Goal: Browse casually: Explore the website without a specific task or goal

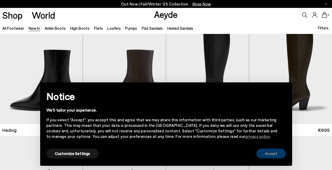
click at [277, 154] on button "Accept" at bounding box center [271, 153] width 29 height 10
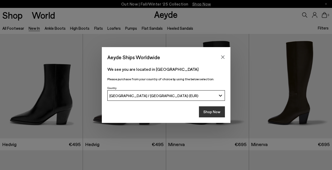
click at [210, 112] on button "Shop Now" at bounding box center [212, 111] width 26 height 11
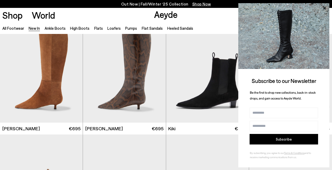
scroll to position [1636, 0]
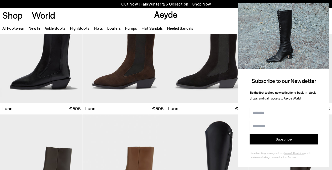
scroll to position [1943, 0]
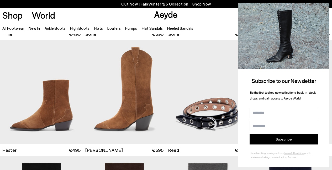
scroll to position [2886, 0]
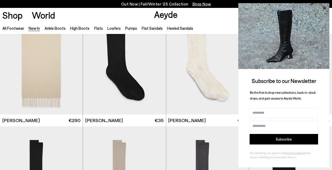
scroll to position [3091, 0]
